Goal: Check status: Check status

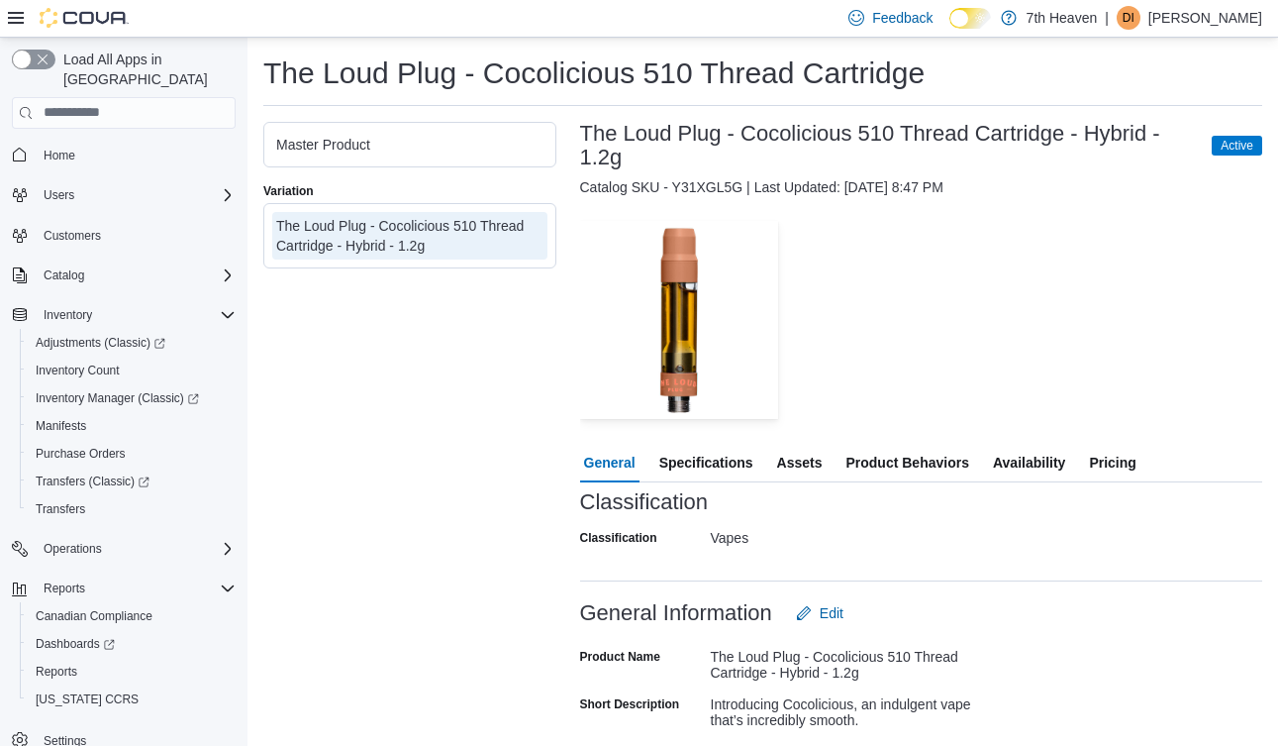
click at [1057, 463] on span "Availability" at bounding box center [1029, 463] width 72 height 40
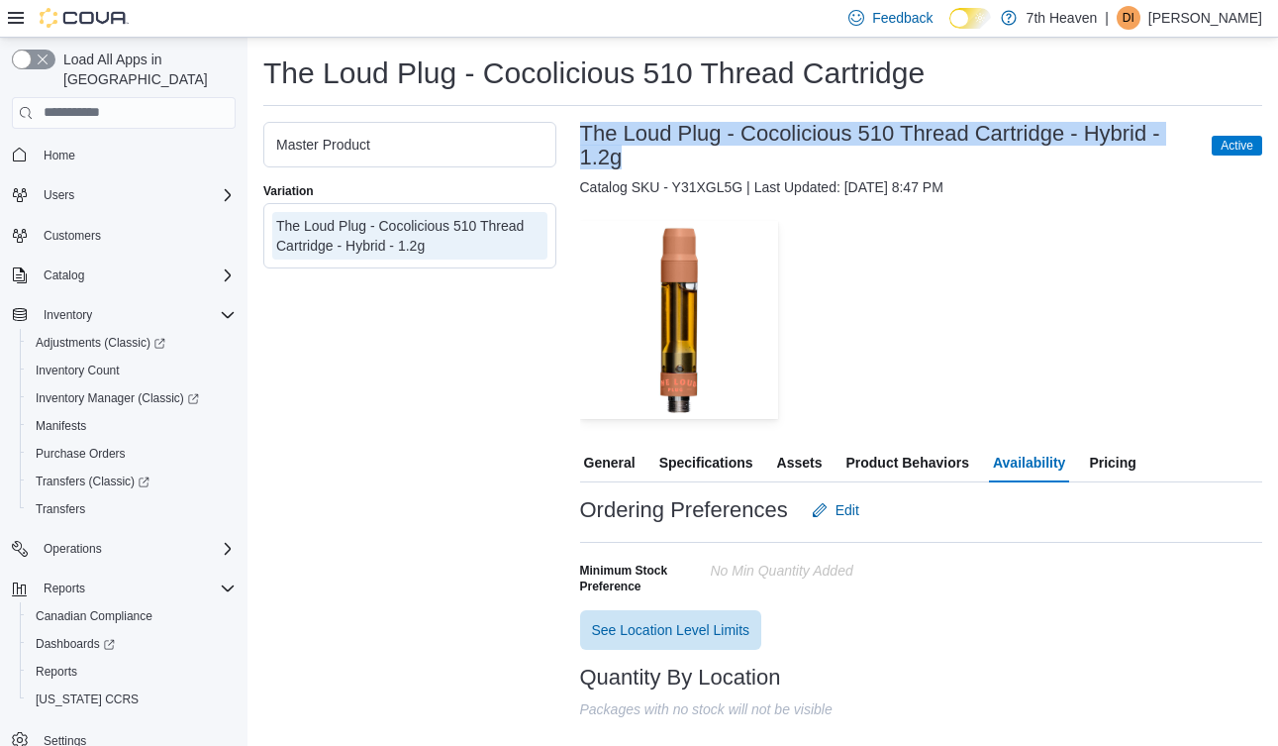
drag, startPoint x: 583, startPoint y: 129, endPoint x: 1030, endPoint y: 153, distance: 447.2
click at [1030, 153] on h3 "The Loud Plug - Cocolicious 510 Thread Cartridge - Hybrid - 1.2g" at bounding box center [886, 146] width 613 height 48
copy h3 "The Loud Plug - Cocolicious 510 Thread Cartridge - Hybrid - 1.2g"
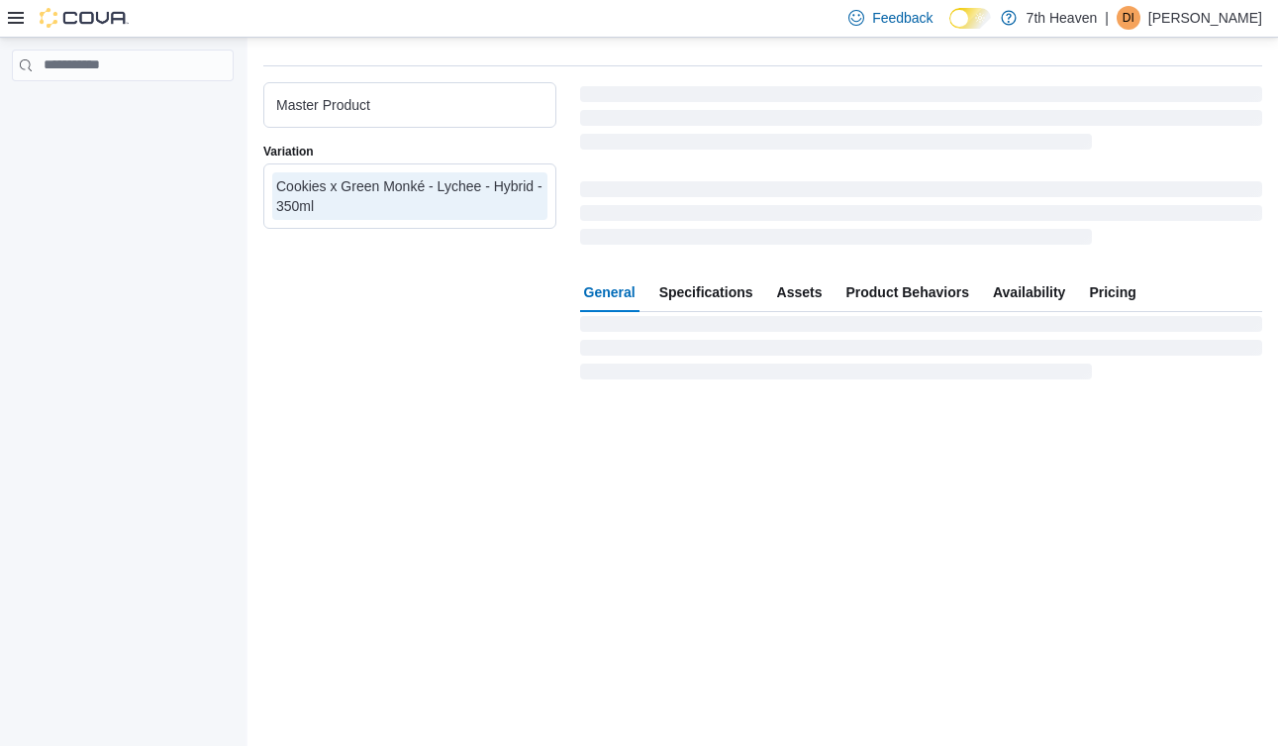
click at [1038, 297] on span "Availability" at bounding box center [1029, 292] width 72 height 40
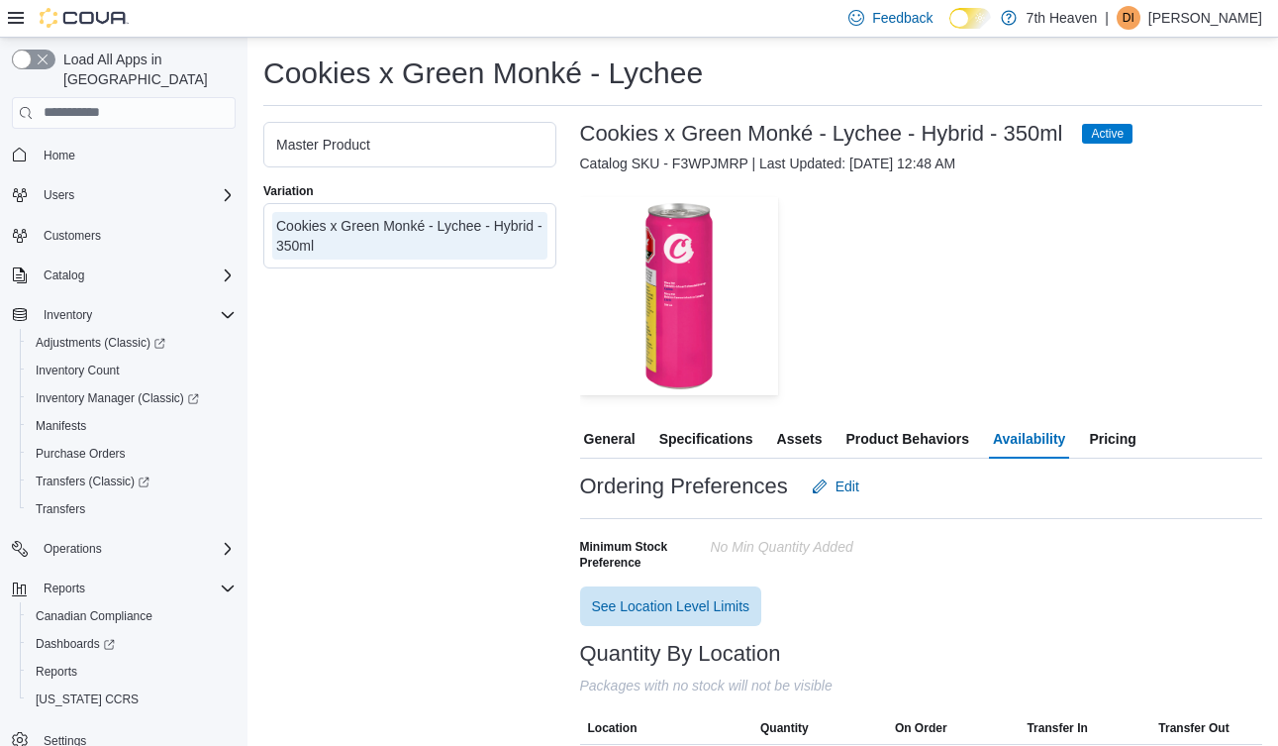
scroll to position [43, 0]
